Goal: Task Accomplishment & Management: Manage account settings

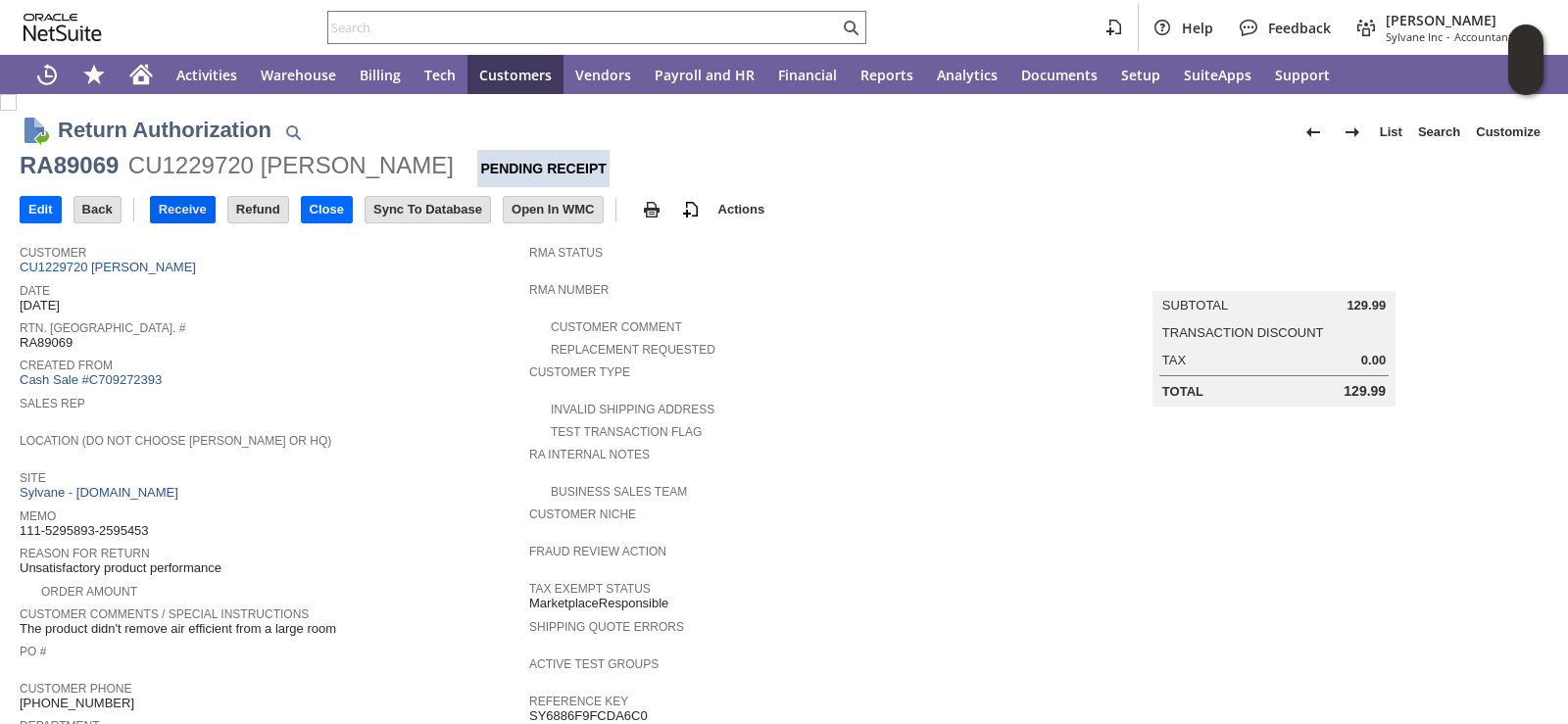
click at [172, 217] on input "Receive" at bounding box center [183, 210] width 63 height 26
click at [200, 217] on input "Receive" at bounding box center [183, 210] width 63 height 26
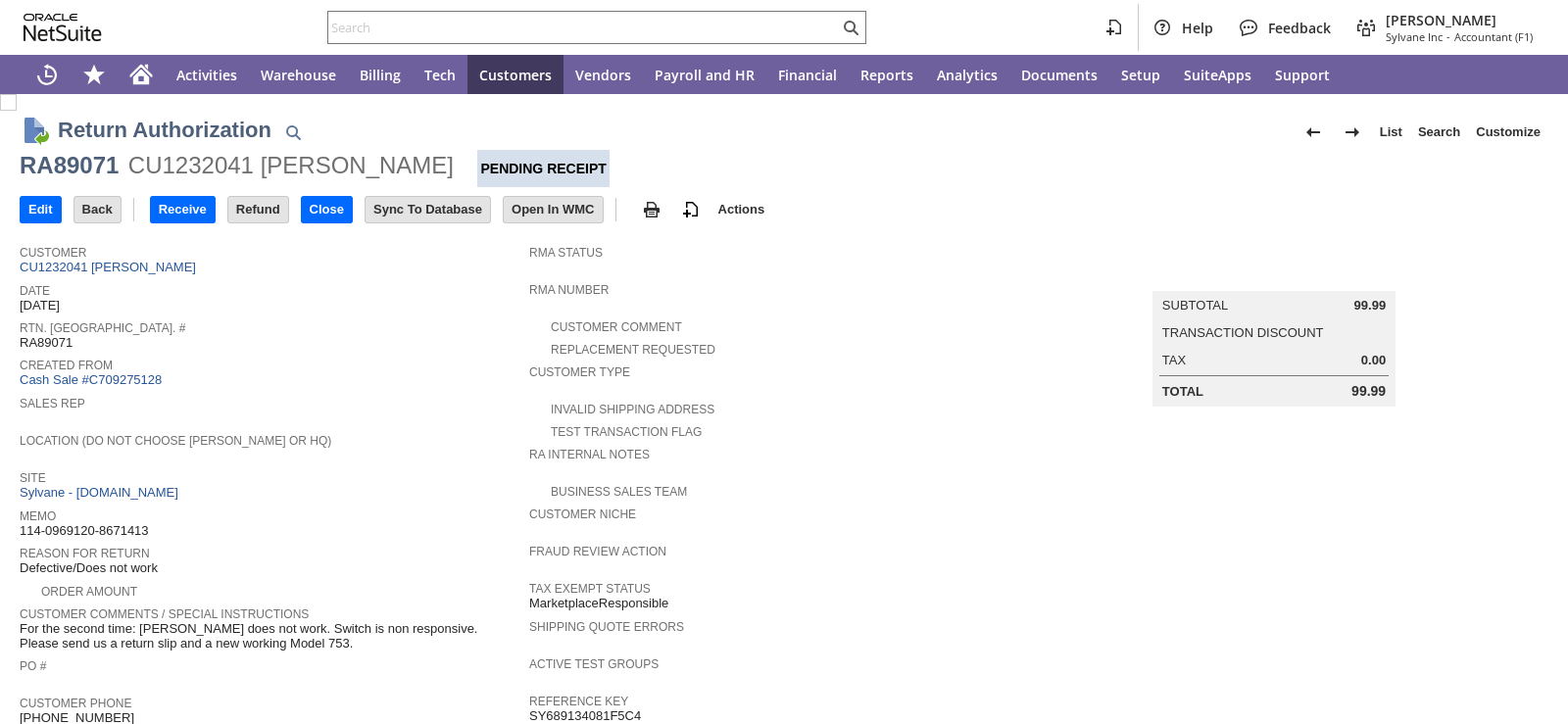
click at [375, 334] on div "Rtn. Auth. # RA89071" at bounding box center [269, 333] width 500 height 36
click at [180, 217] on input "Receive" at bounding box center [183, 210] width 63 height 26
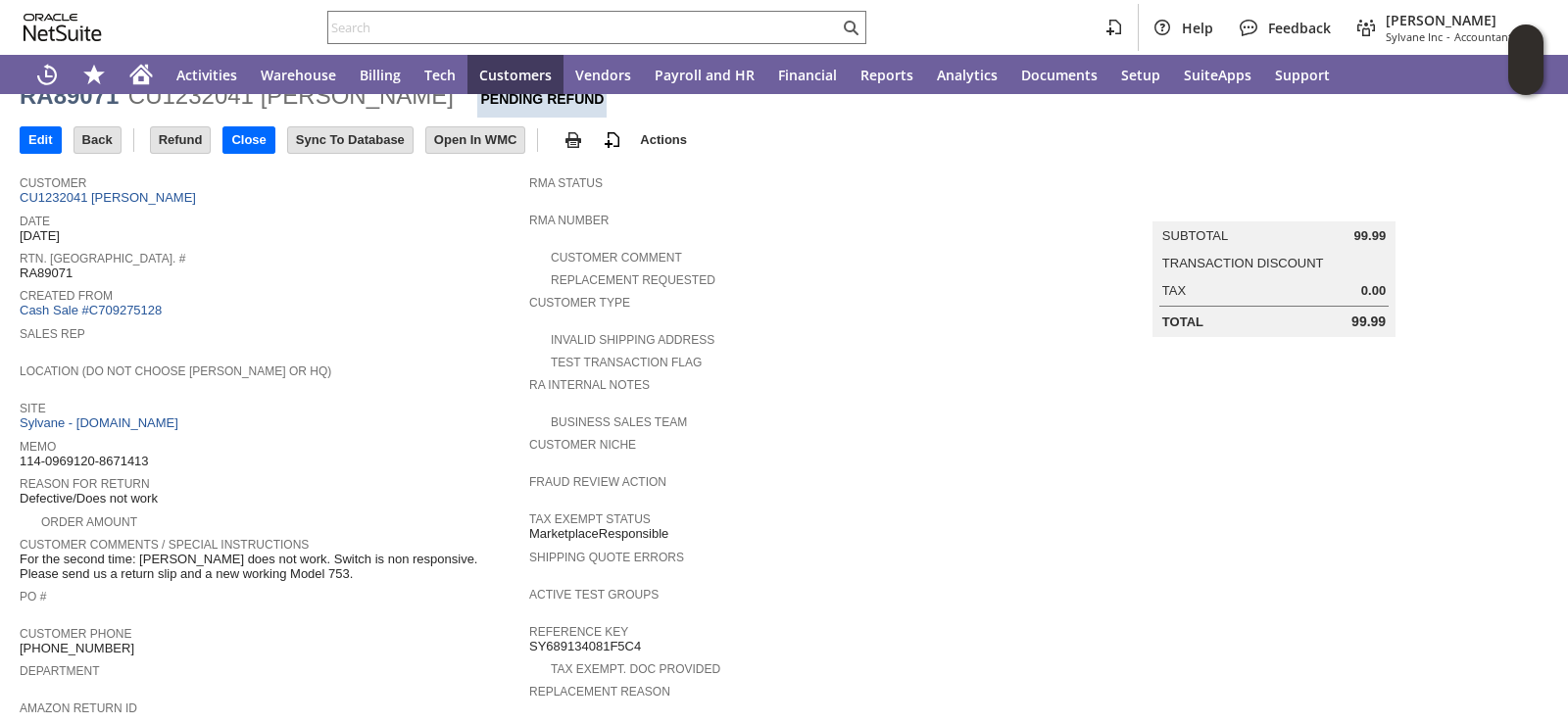
scroll to position [98, 0]
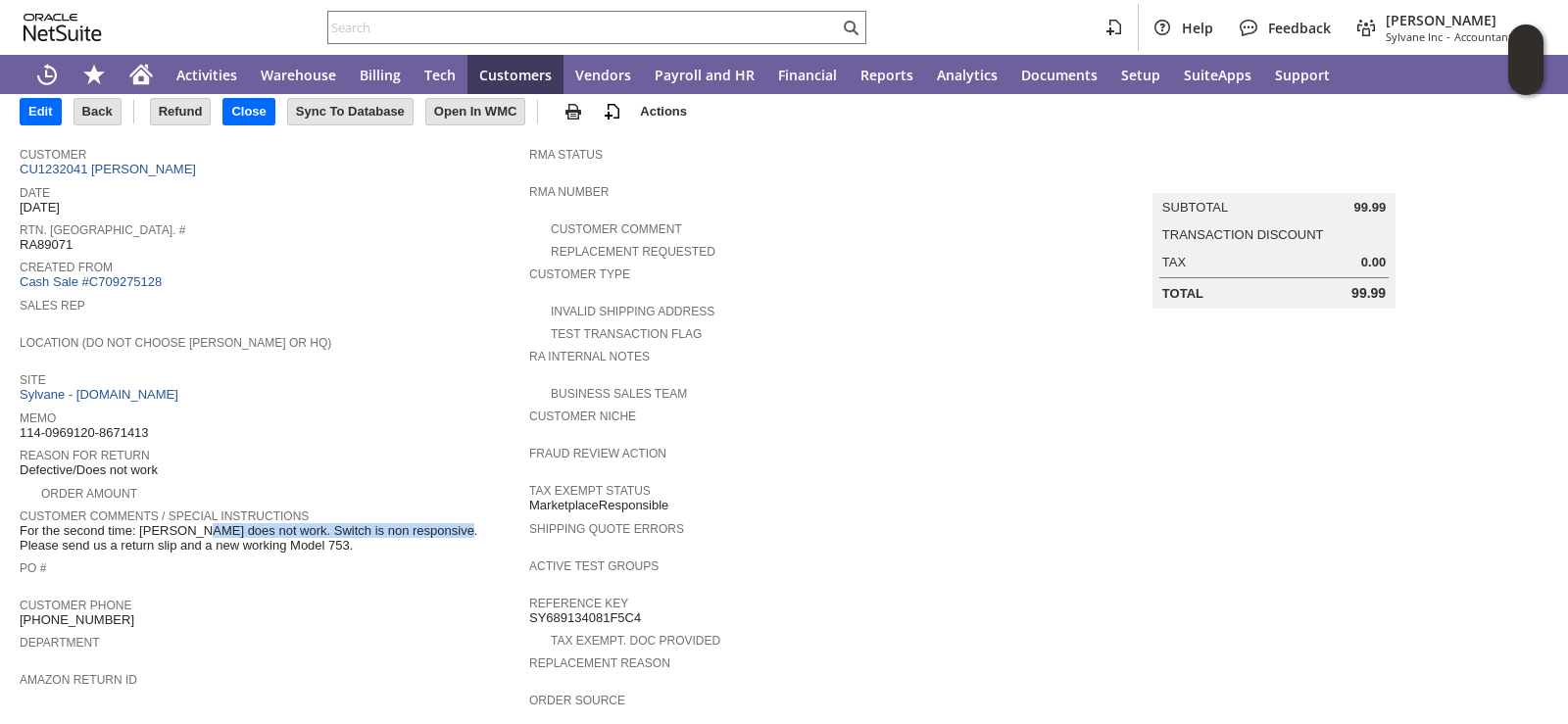
drag, startPoint x: 141, startPoint y: 521, endPoint x: 396, endPoint y: 515, distance: 255.1
click at [396, 523] on span "For the second time: Fan does not work. Switch is non responsive. Please send u…" at bounding box center [269, 538] width 500 height 31
copy span "Fan does not work. Switch is non responsive."
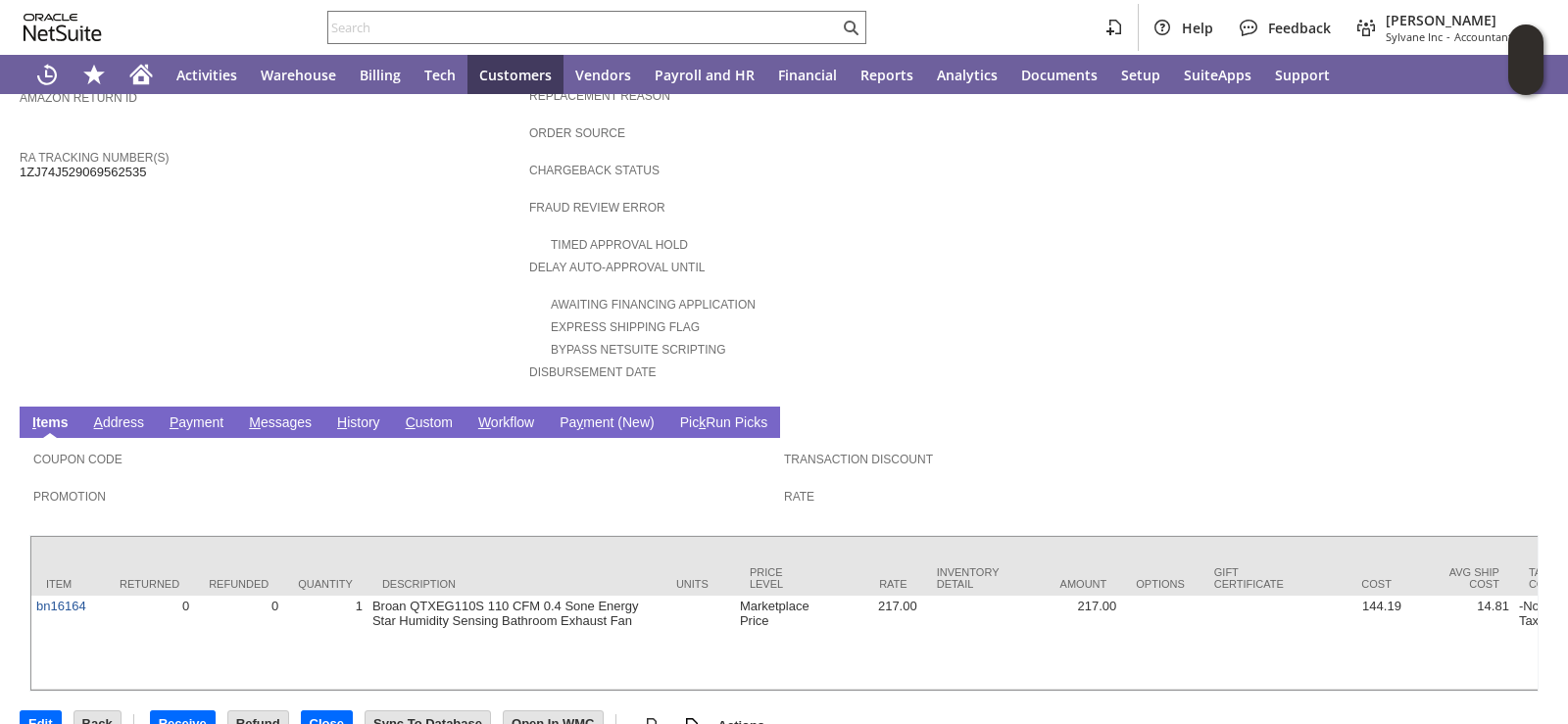
scroll to position [691, 0]
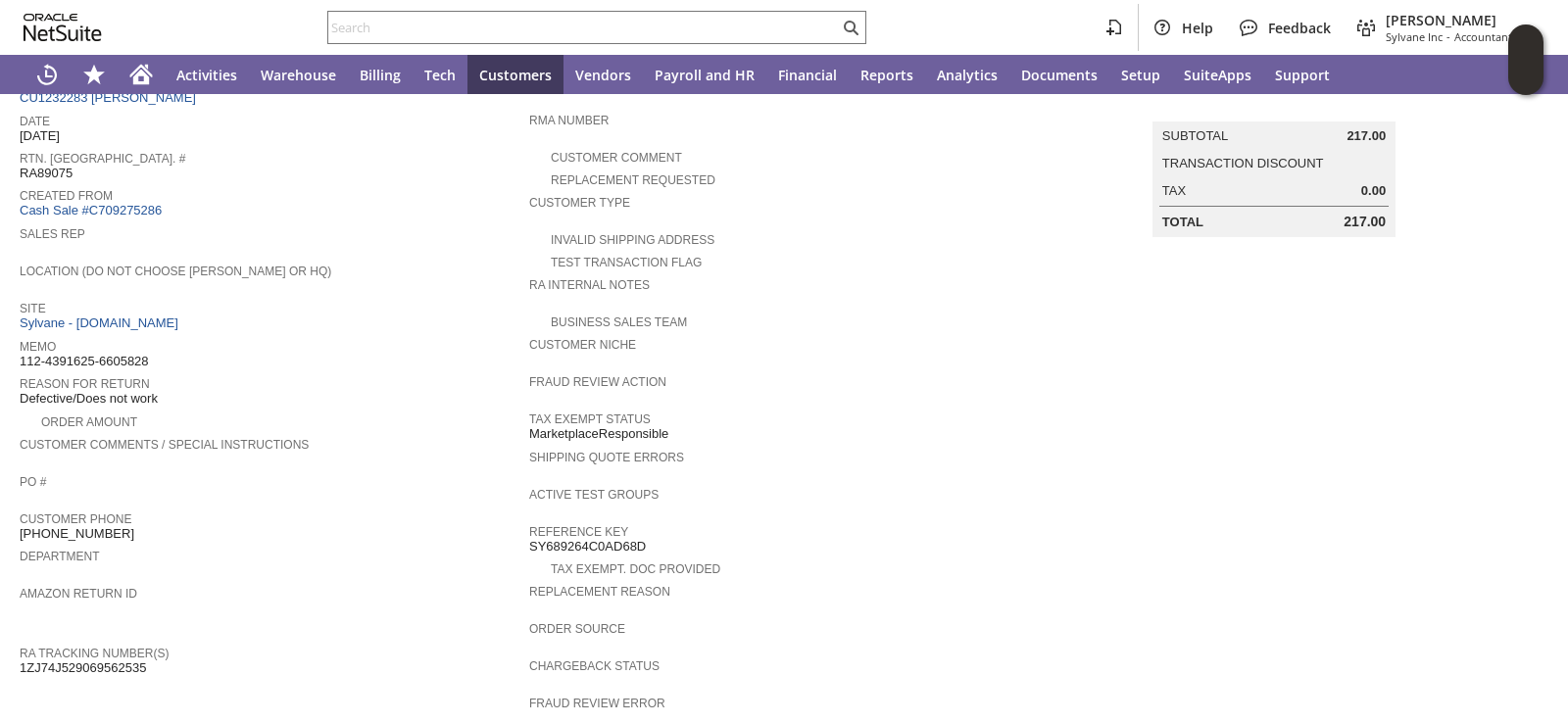
scroll to position [0, 0]
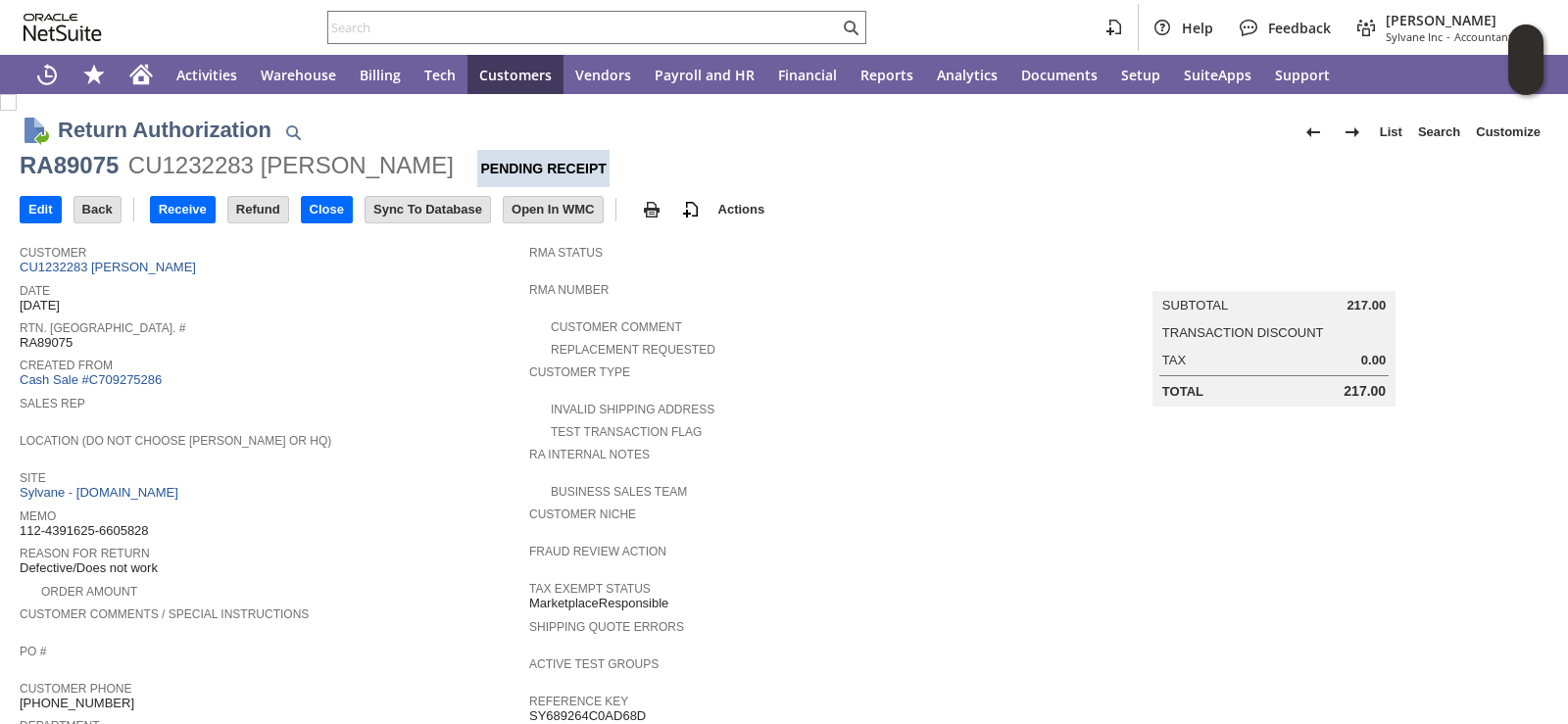
click at [408, 353] on span "Created From" at bounding box center [269, 363] width 500 height 20
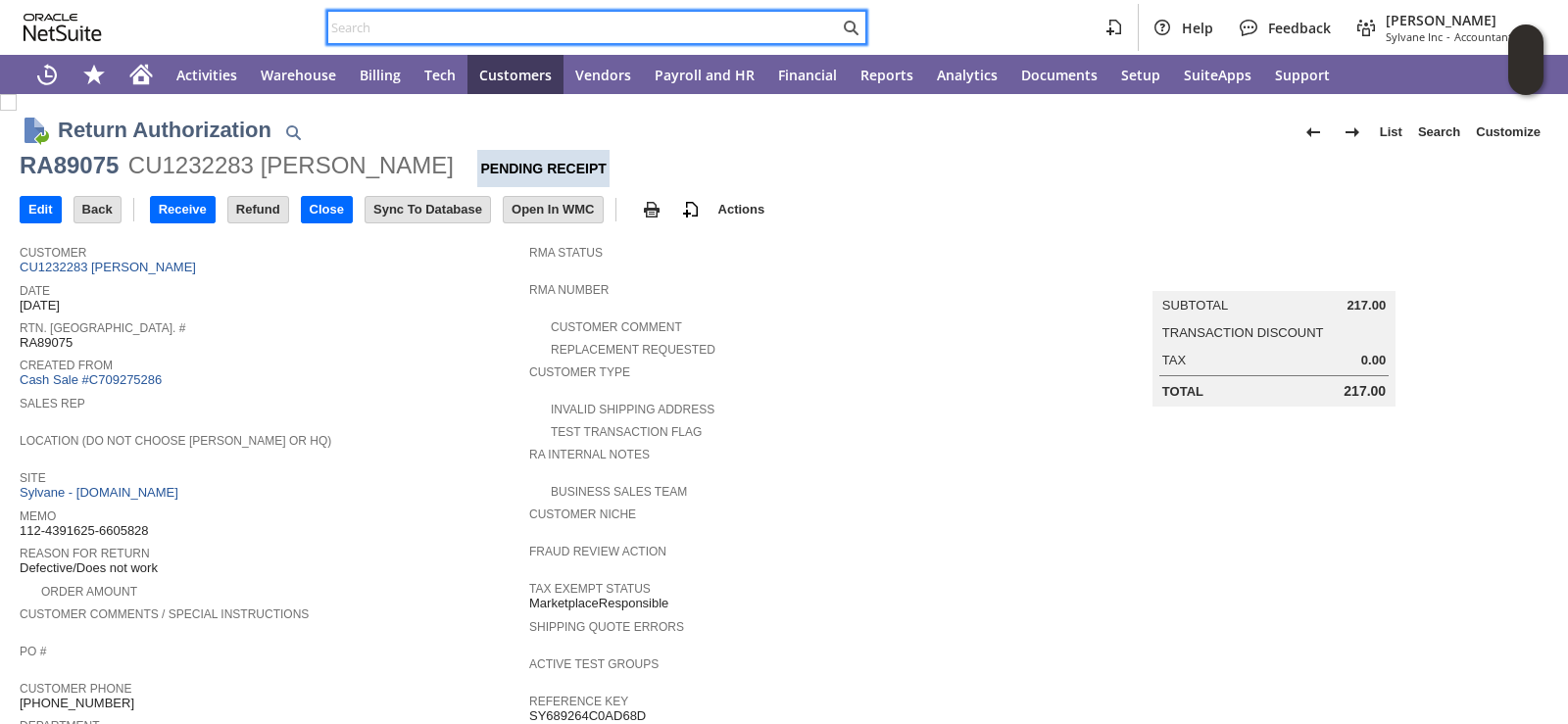
click at [585, 28] on input "text" at bounding box center [584, 28] width 510 height 24
paste input "lg6343"
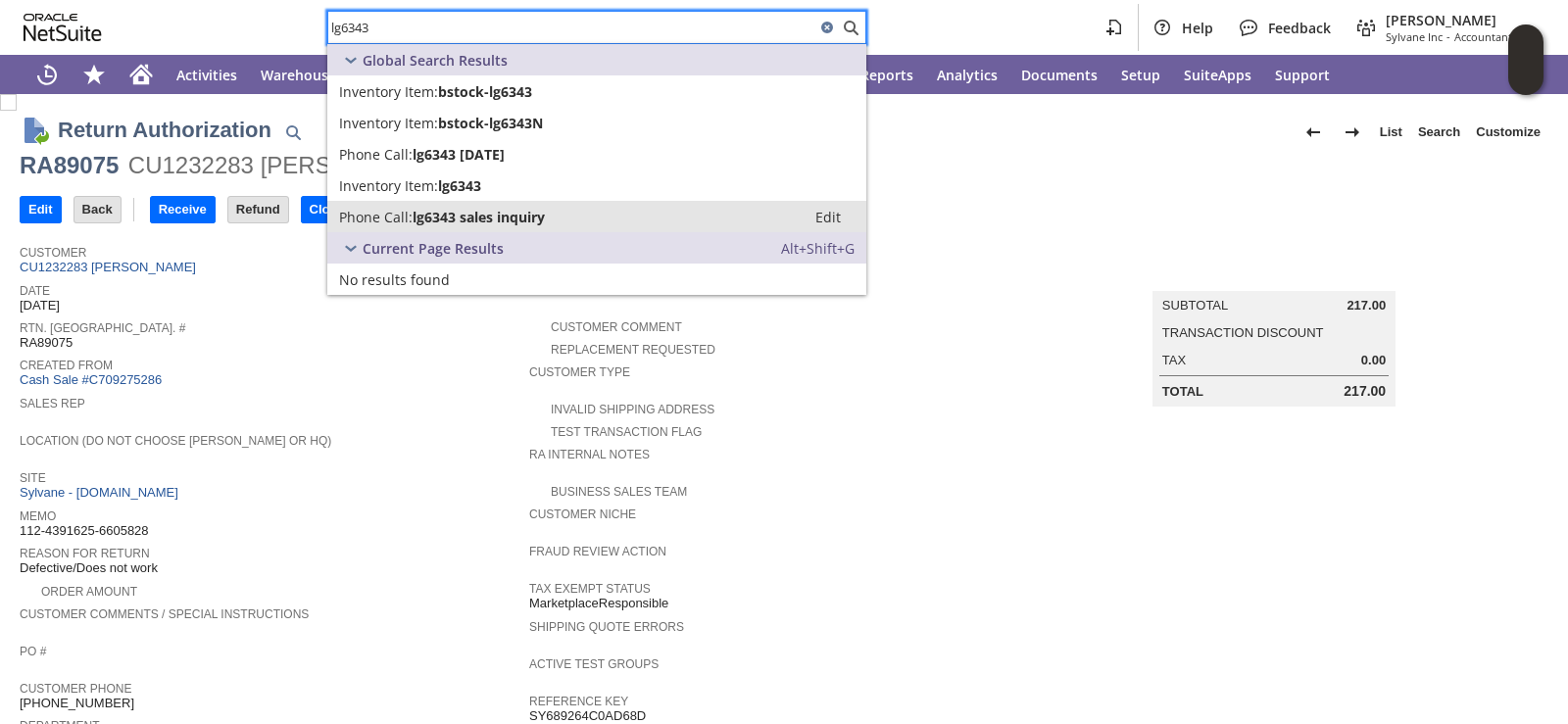
type input "lg6343"
click at [480, 206] on link "Phone Call: lg6343 sales inquiry Edit" at bounding box center [597, 217] width 539 height 32
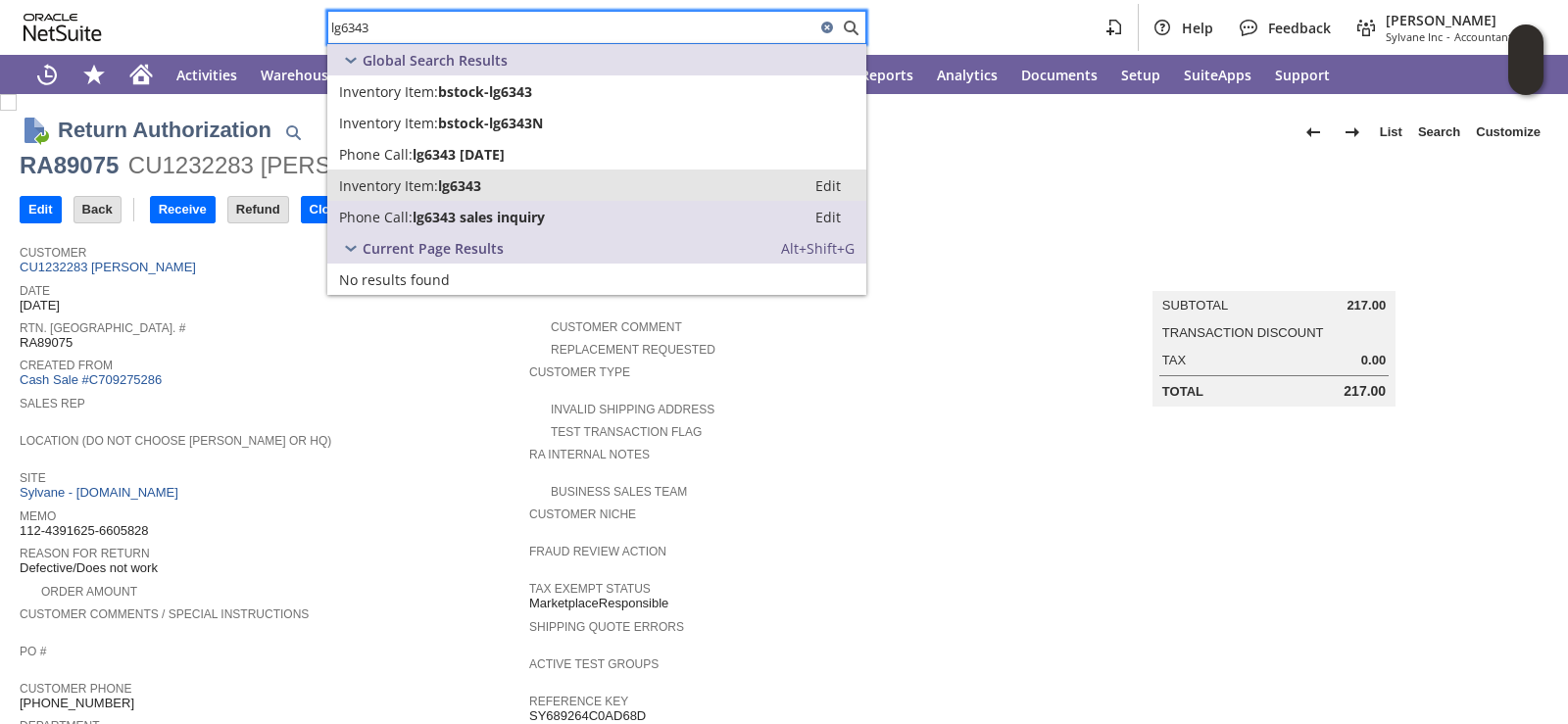
click at [481, 190] on span "lg6343" at bounding box center [460, 185] width 44 height 19
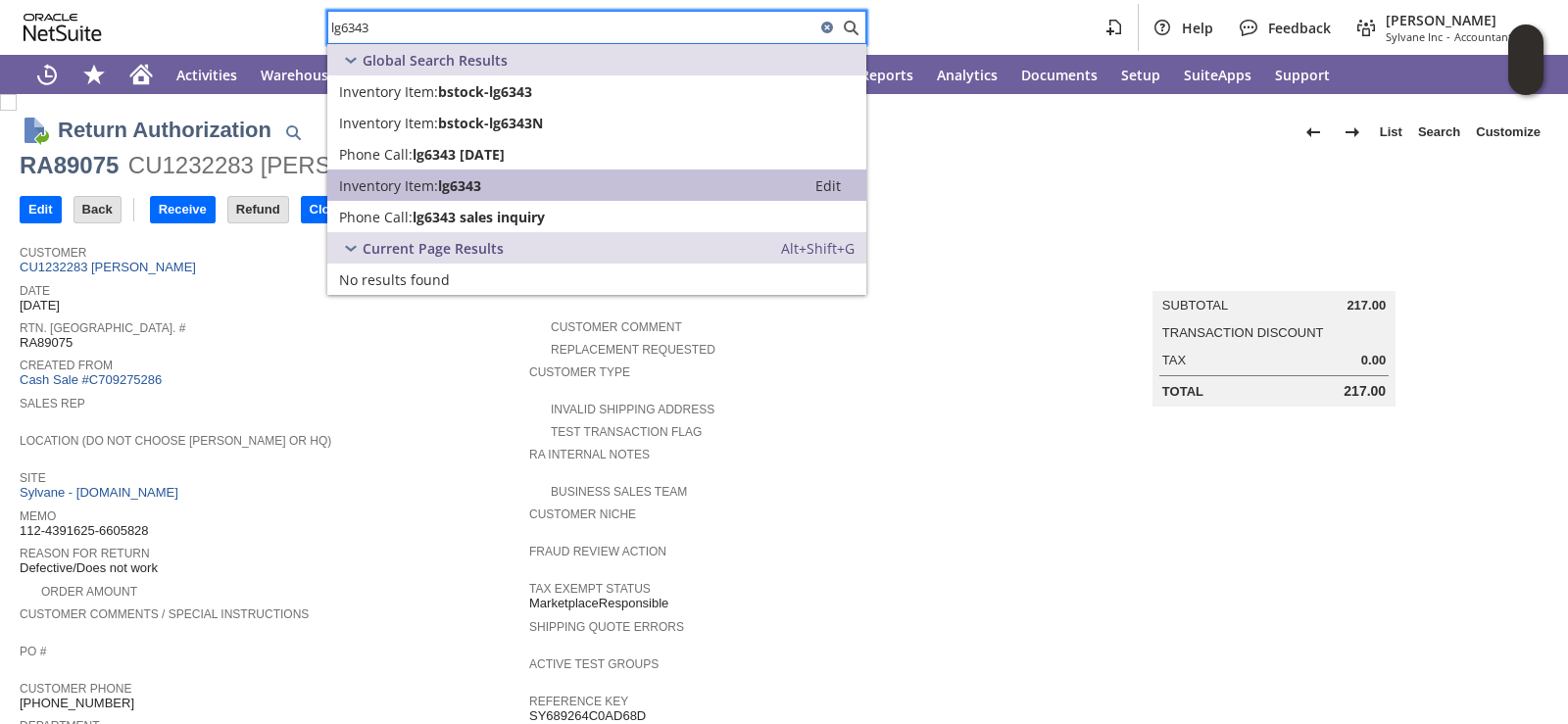
click at [481, 190] on span "lg6343" at bounding box center [460, 185] width 44 height 19
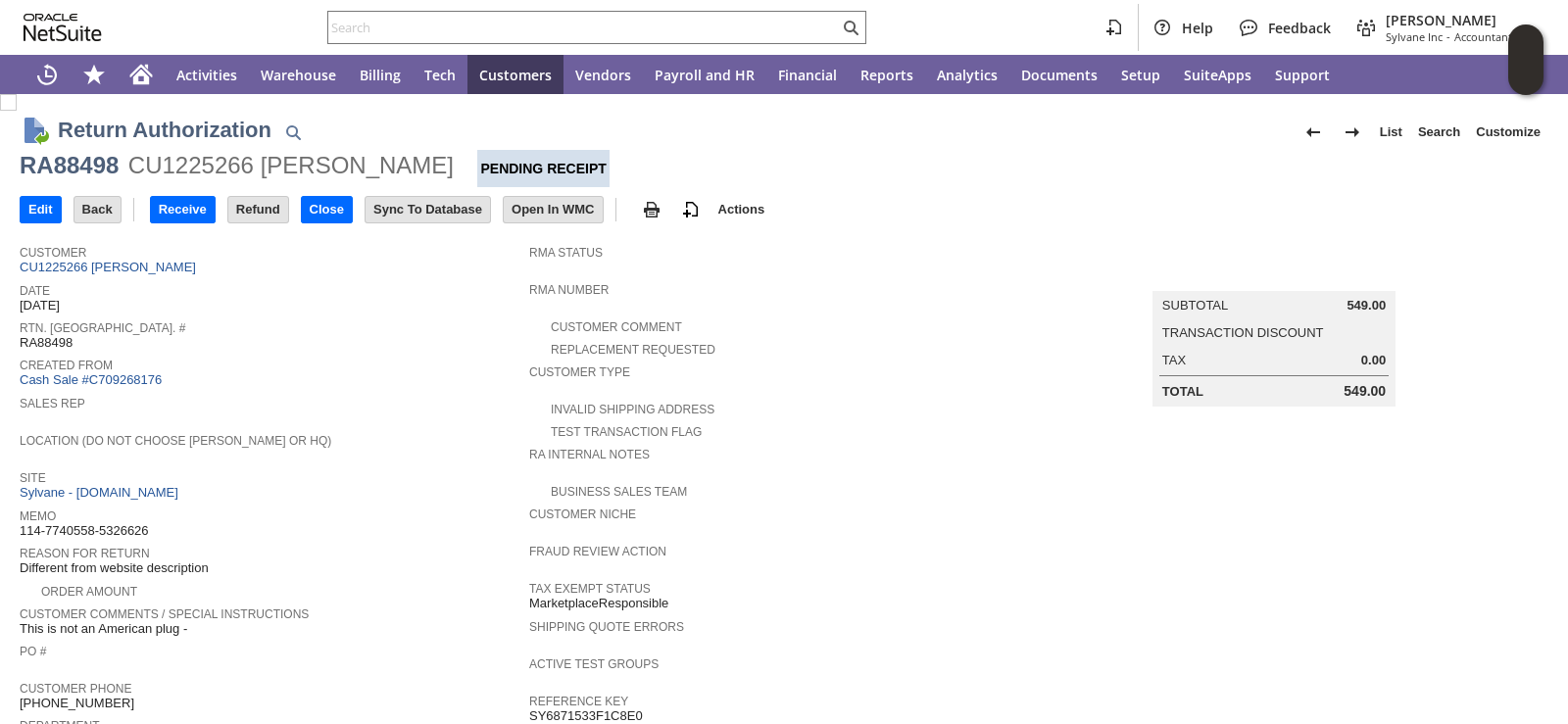
click at [503, 418] on div "Sales Rep" at bounding box center [269, 408] width 500 height 36
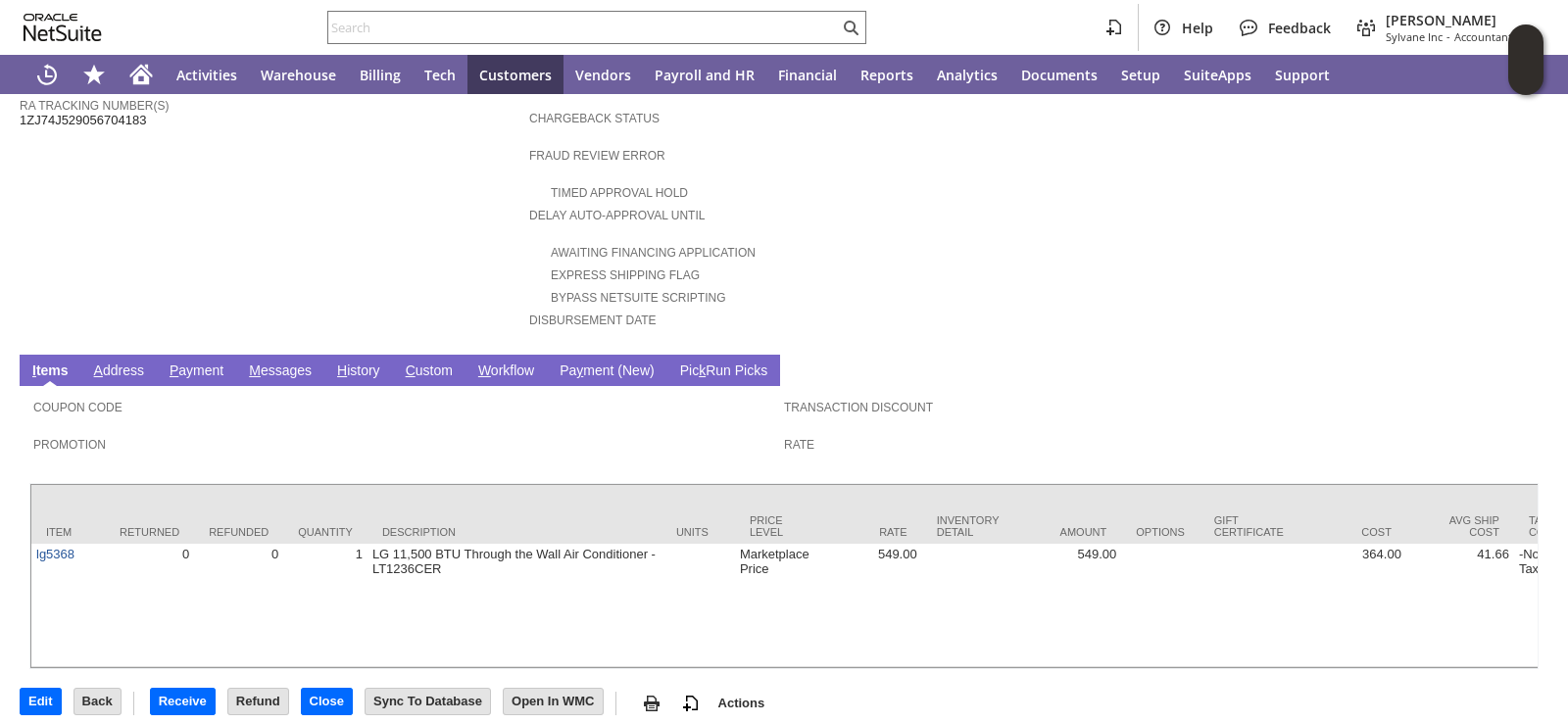
scroll to position [720, 0]
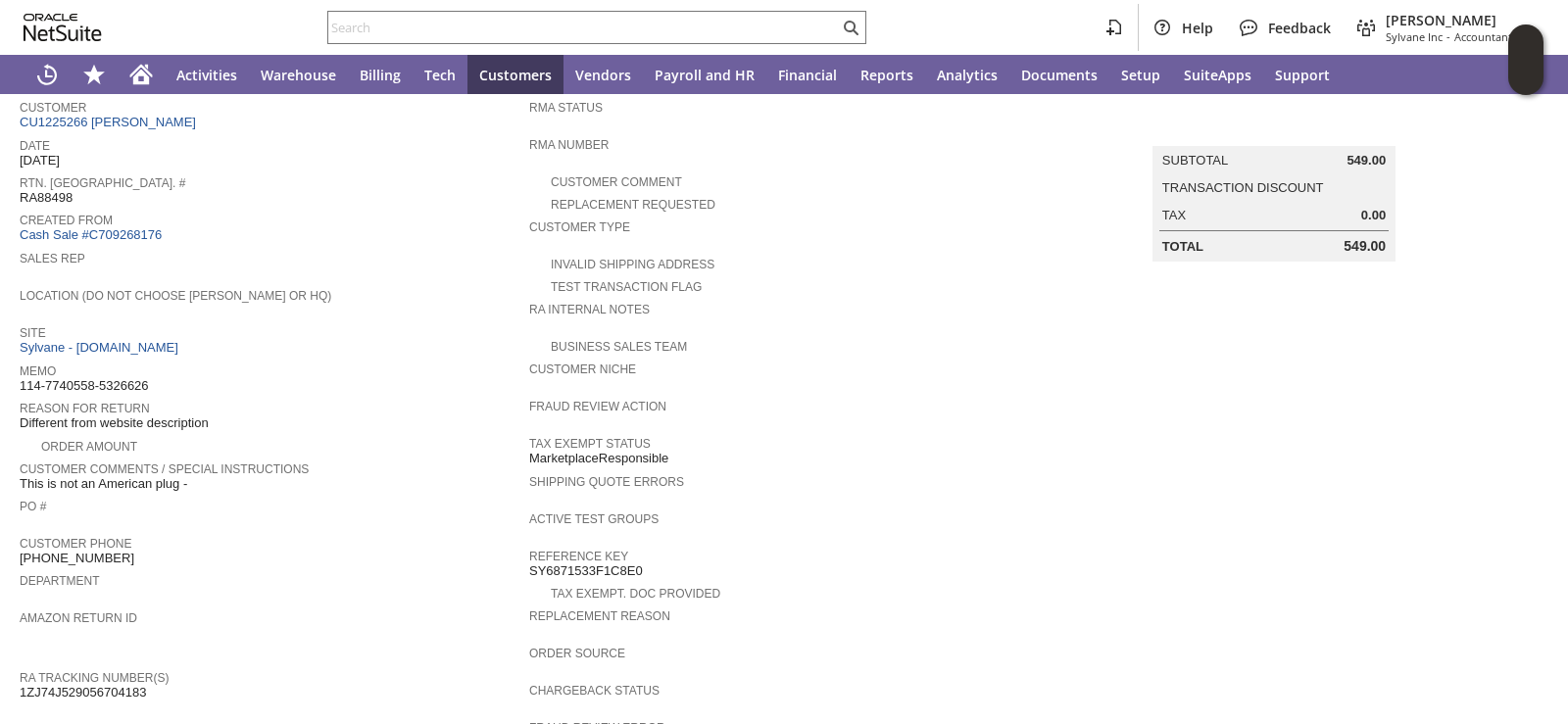
scroll to position [0, 0]
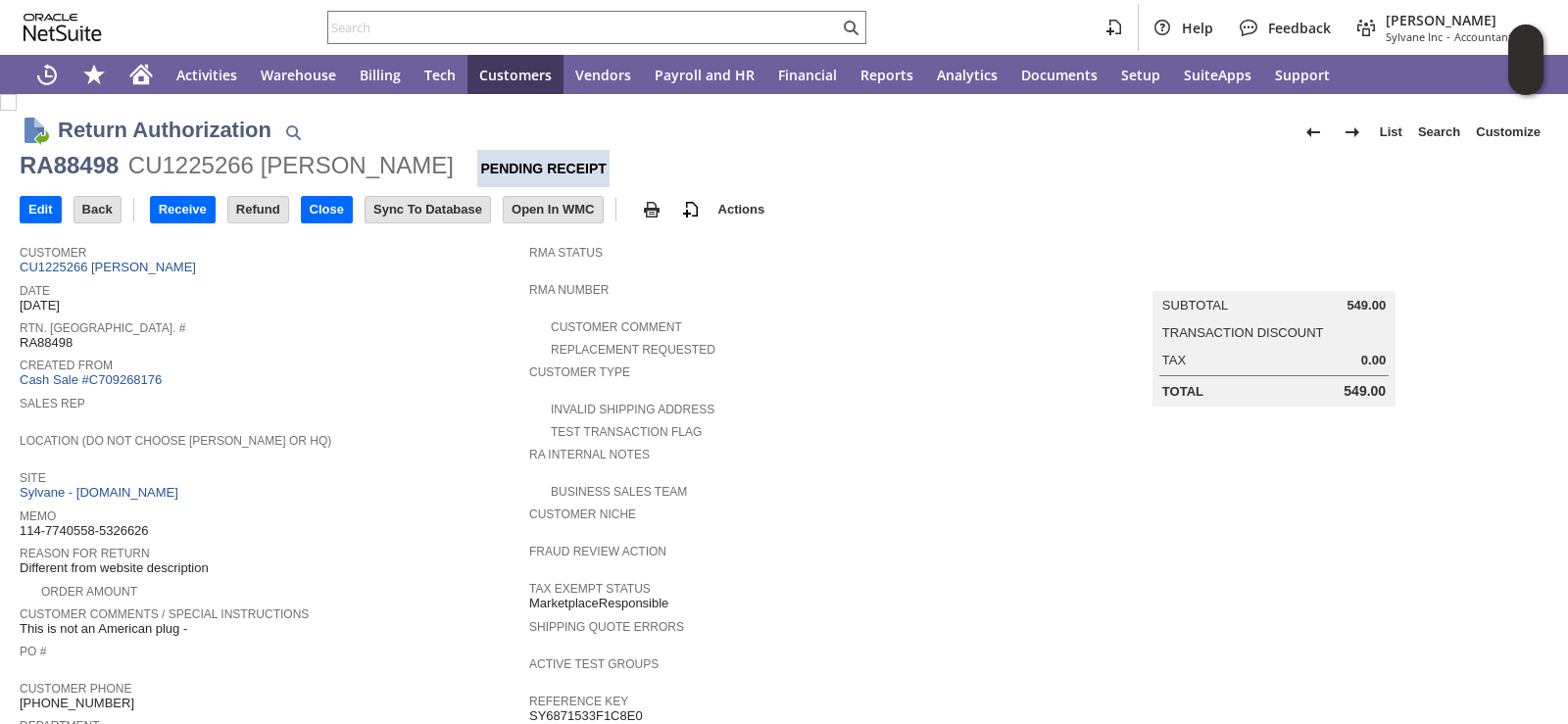
click at [308, 279] on span "Date" at bounding box center [269, 288] width 500 height 20
click at [209, 216] on input "Receive" at bounding box center [183, 210] width 63 height 26
click at [381, 510] on span "Memo" at bounding box center [269, 513] width 500 height 20
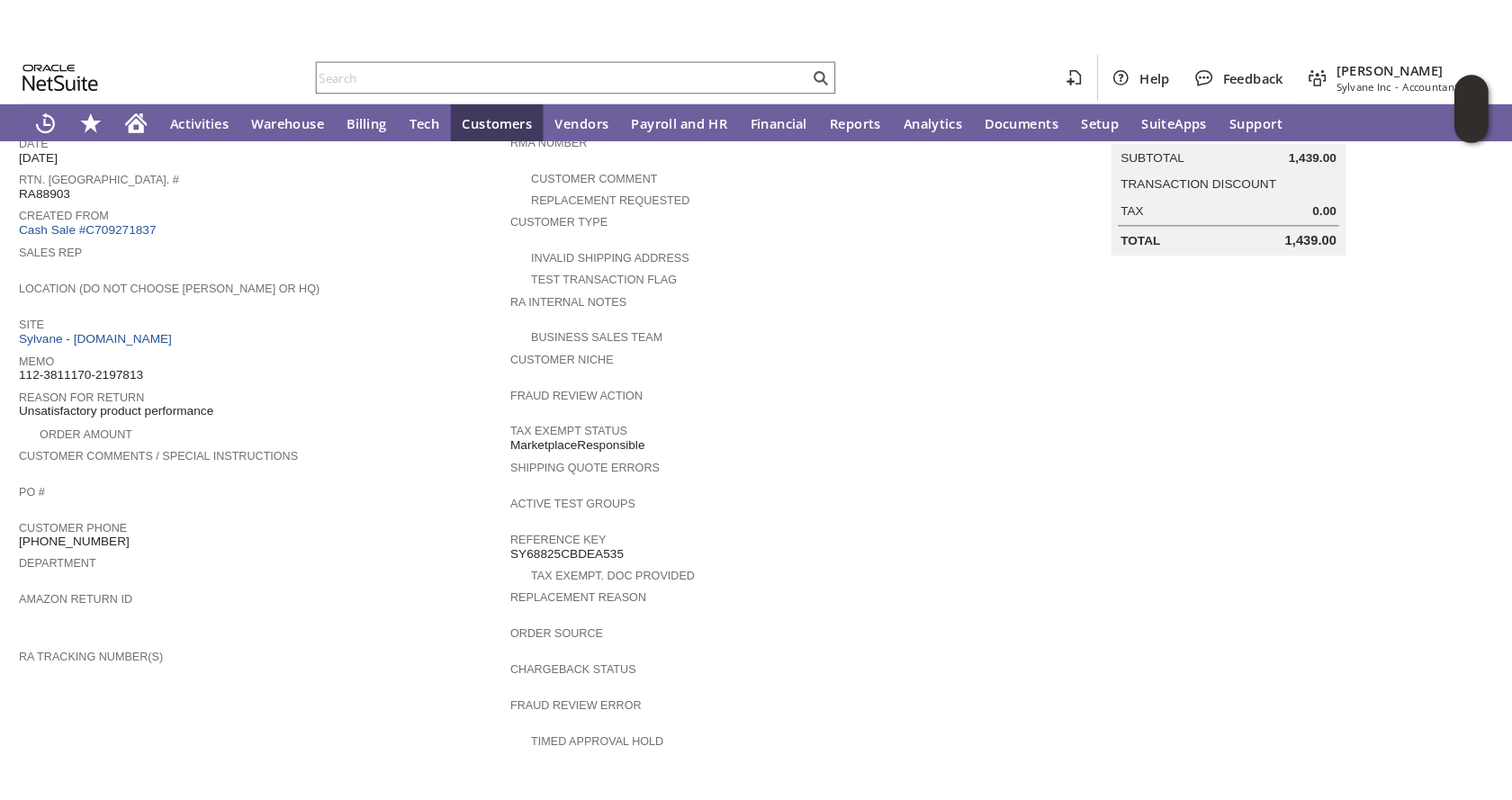
scroll to position [32, 0]
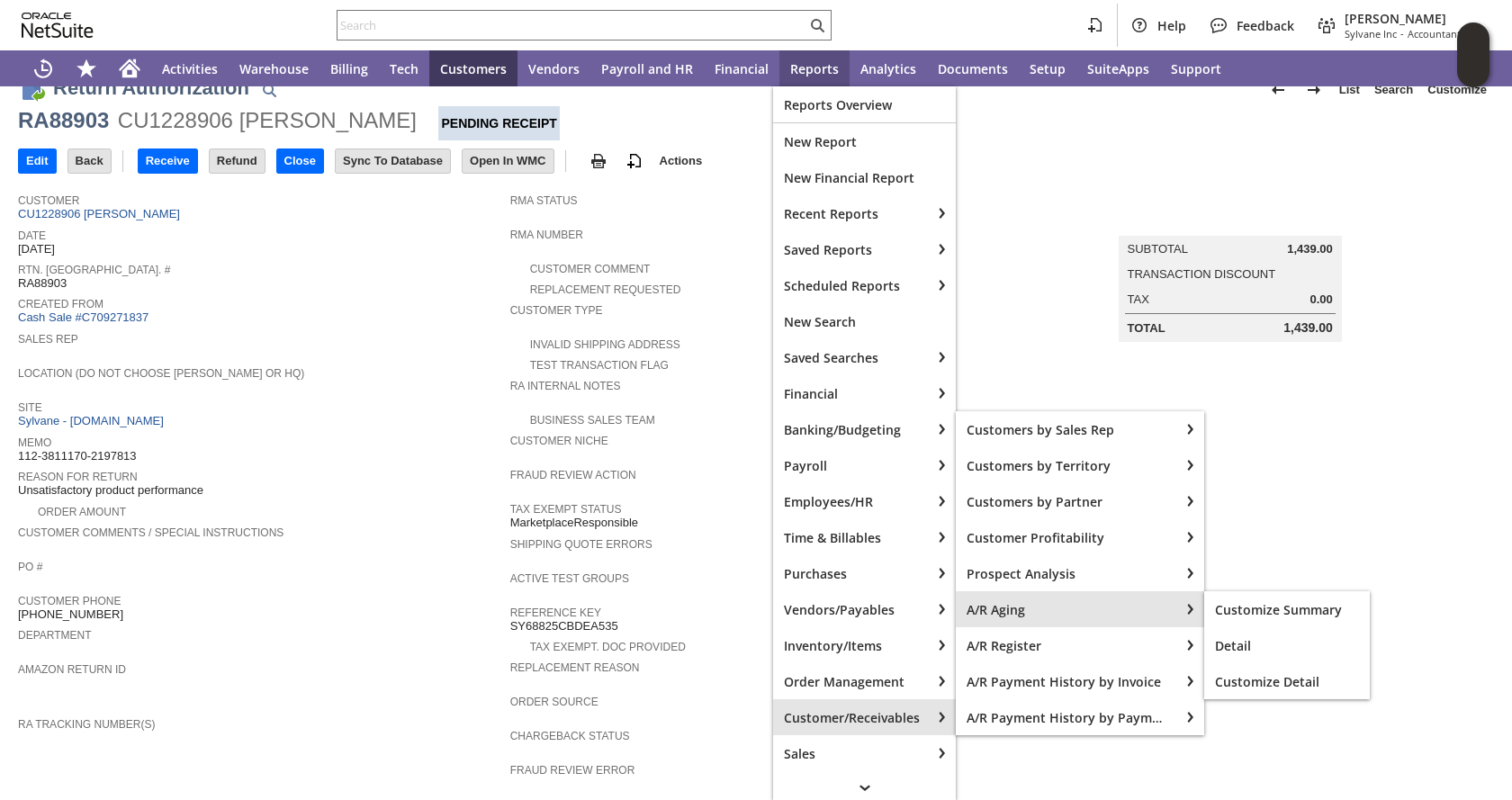
click at [1013, 615] on span "A/R Aging" at bounding box center [1067, 609] width 202 height 17
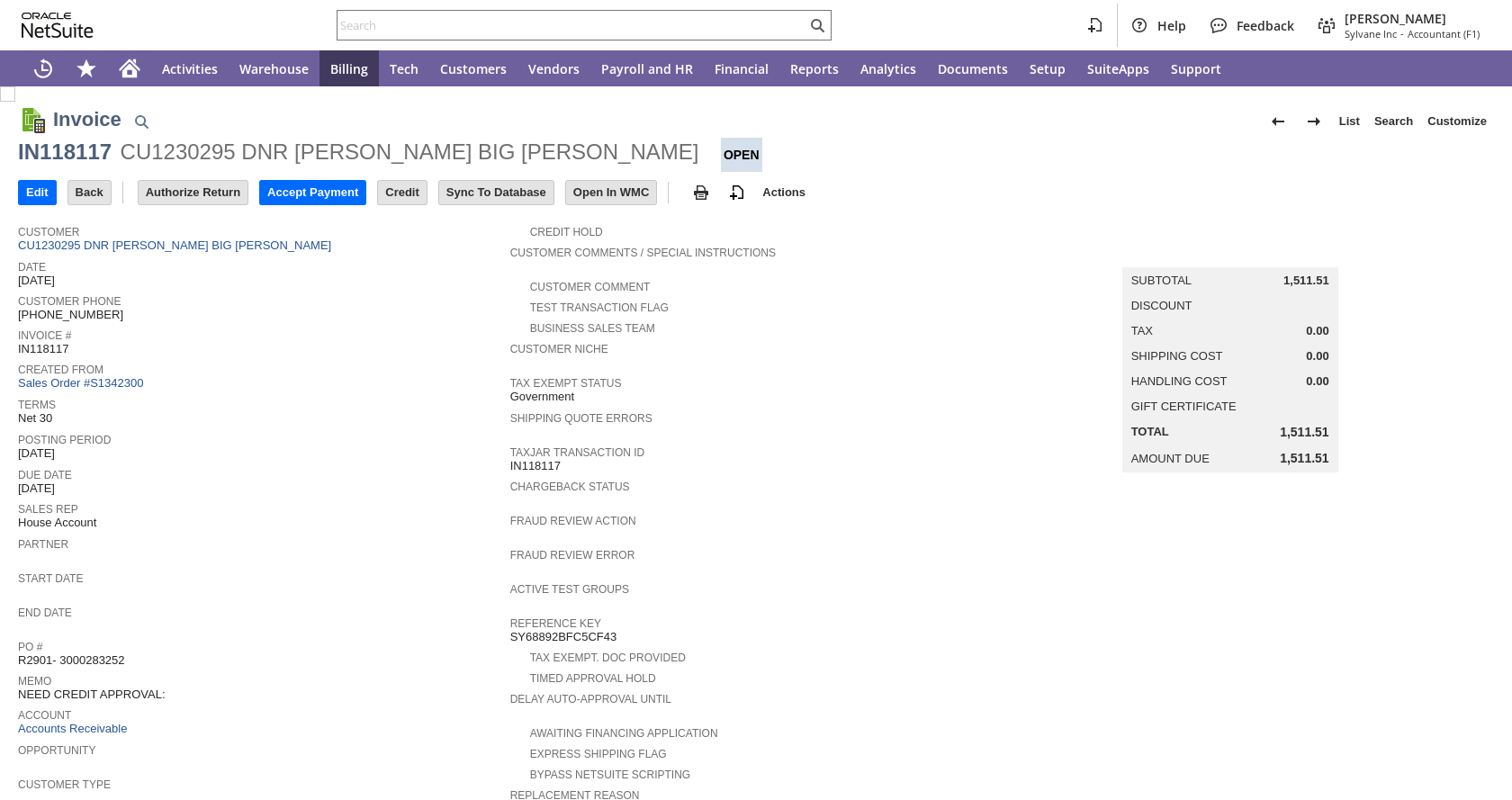
click at [325, 184] on input "Accept Payment" at bounding box center [312, 193] width 105 height 24
